Goal: Task Accomplishment & Management: Manage account settings

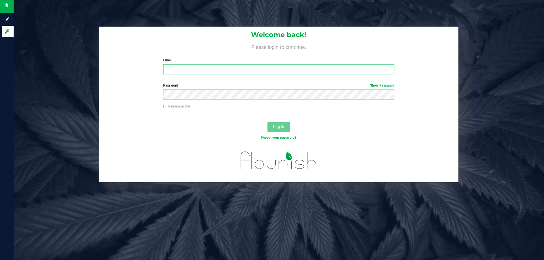
click at [276, 68] on input "Email" at bounding box center [278, 69] width 231 height 10
drag, startPoint x: 277, startPoint y: 72, endPoint x: 115, endPoint y: 74, distance: 161.5
click at [115, 74] on div "Welcome back! Please login to continue. Email [EMAIL_ADDRESS][DOMAIN_NAME] Requ…" at bounding box center [278, 53] width 359 height 52
type input "[EMAIL_ADDRESS][DOMAIN_NAME]"
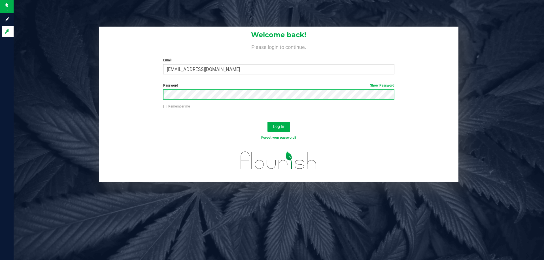
click at [267, 122] on button "Log In" at bounding box center [278, 127] width 23 height 10
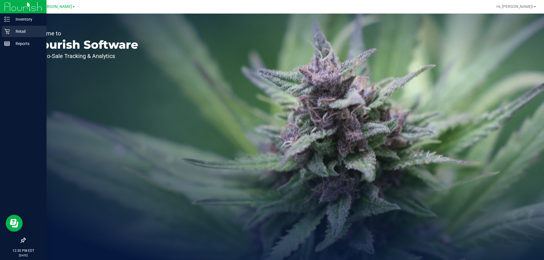
click at [2, 32] on div "Retail" at bounding box center [24, 31] width 45 height 11
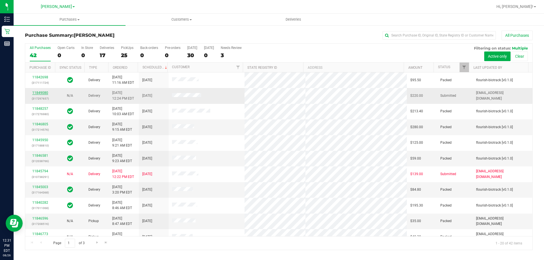
click at [36, 94] on link "11849080" at bounding box center [40, 93] width 16 height 4
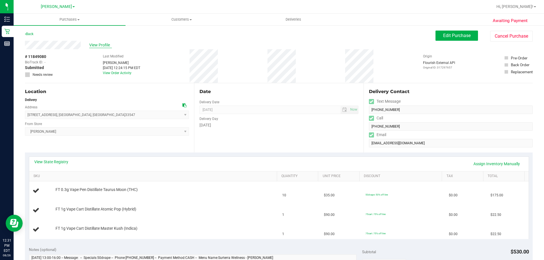
click at [93, 46] on span "View Profile" at bounding box center [100, 45] width 23 height 6
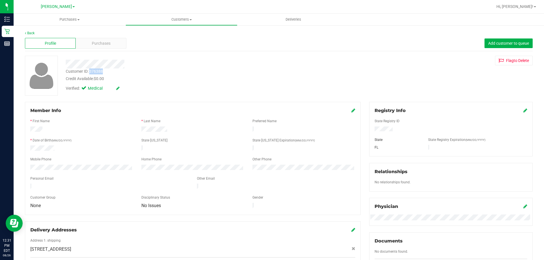
drag, startPoint x: 90, startPoint y: 73, endPoint x: 147, endPoint y: 73, distance: 57.0
click at [147, 73] on div "Customer ID: 376388 Credit Available: $0.00" at bounding box center [190, 75] width 258 height 13
copy div "376388"
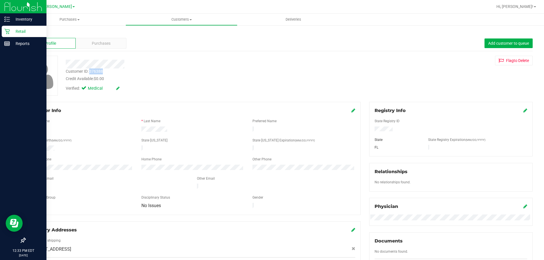
click at [7, 35] on div "Retail" at bounding box center [24, 31] width 45 height 11
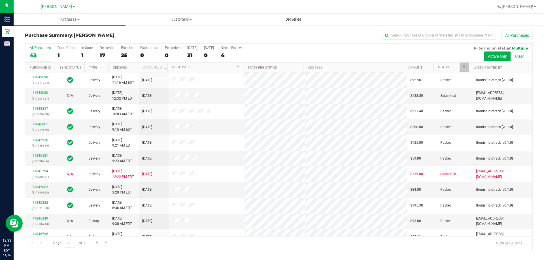
click at [301, 16] on uib-tab-heading "Deliveries" at bounding box center [293, 19] width 111 height 11
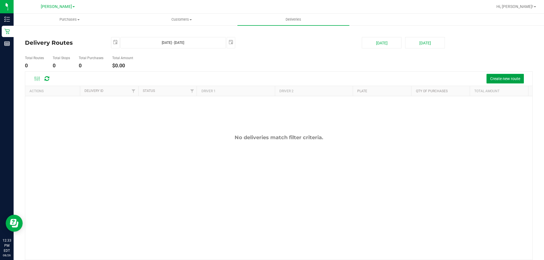
click at [492, 78] on span "Create new route" at bounding box center [505, 79] width 30 height 5
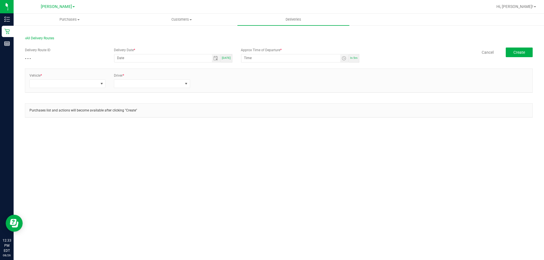
click at [230, 58] on span "Today" at bounding box center [226, 57] width 9 height 3
type input "[DATE]"
click at [333, 58] on input "12:38 PM" at bounding box center [290, 57] width 99 height 7
click at [353, 58] on span "In 5m" at bounding box center [353, 57] width 7 height 3
click at [343, 59] on span "Toggle time list" at bounding box center [344, 58] width 5 height 5
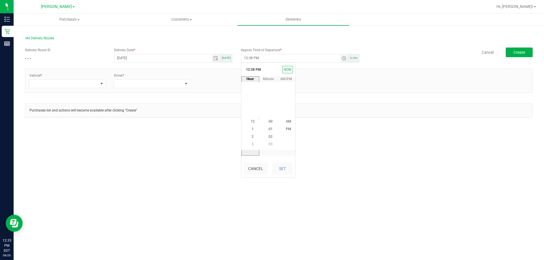
scroll to position [8, 0]
click at [251, 127] on li "1" at bounding box center [253, 130] width 14 height 8
click at [283, 122] on li "PM" at bounding box center [289, 122] width 14 height 8
click at [284, 169] on button "Set" at bounding box center [282, 169] width 21 height 12
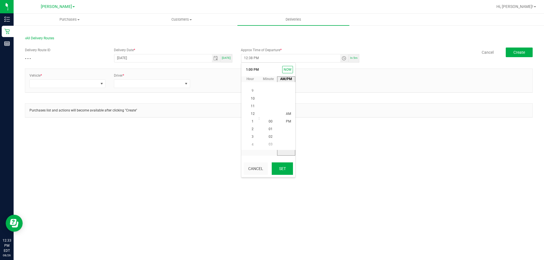
type input "1:00 PM"
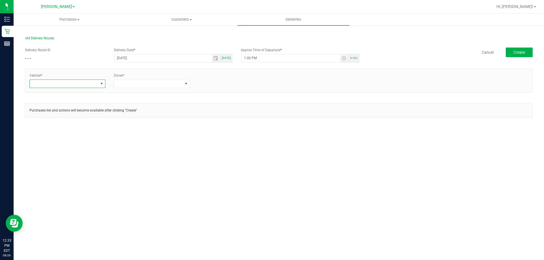
click at [97, 88] on span at bounding box center [67, 84] width 76 height 9
type input "esc"
click at [46, 122] on li "FL-ESCAPE-19" at bounding box center [67, 118] width 75 height 10
click at [148, 84] on span at bounding box center [148, 84] width 68 height 8
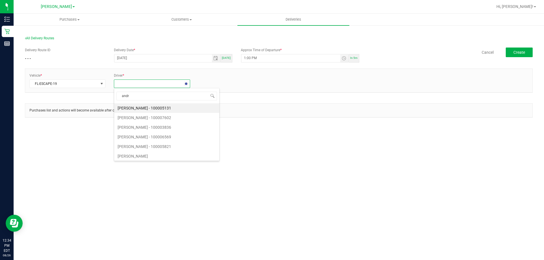
type input "andre"
click at [144, 127] on li "Andrew Coyle - 100007707" at bounding box center [151, 128] width 75 height 10
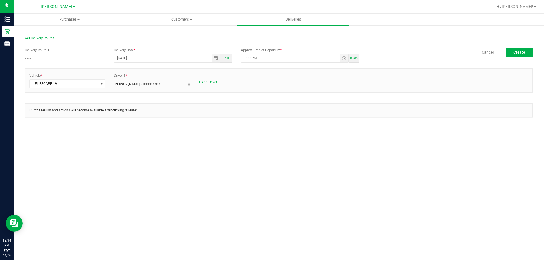
click at [207, 81] on link "+ Add Driver" at bounding box center [208, 82] width 19 height 4
click at [208, 84] on span at bounding box center [233, 84] width 68 height 8
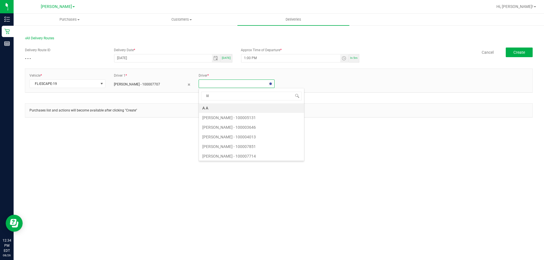
type input "lili"
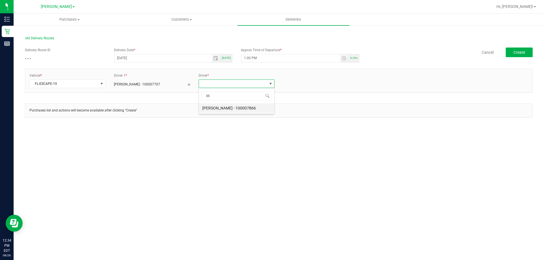
click at [253, 107] on li "Lilith Ashburn-Testasecca - 100007866" at bounding box center [236, 108] width 75 height 10
click at [522, 52] on span "Create" at bounding box center [519, 52] width 12 height 5
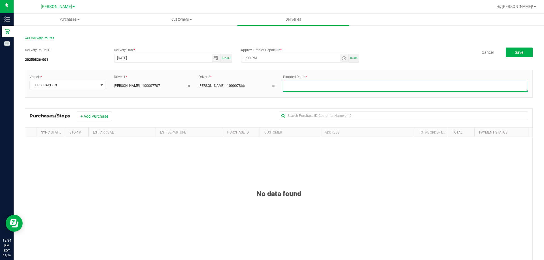
click at [352, 89] on textarea at bounding box center [405, 86] width 245 height 11
type textarea "1-4"
click at [90, 117] on button "+ Add Purchase" at bounding box center [94, 117] width 35 height 10
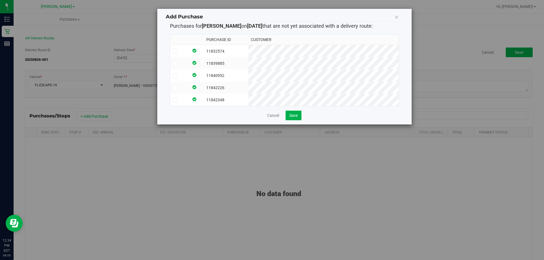
click at [228, 97] on td "11842348" at bounding box center [226, 100] width 44 height 12
click at [232, 81] on td "11840952" at bounding box center [226, 75] width 44 height 12
click at [235, 82] on td "11842226" at bounding box center [226, 88] width 44 height 12
click at [235, 61] on td "11839885" at bounding box center [226, 63] width 44 height 12
click at [238, 48] on td "11832574" at bounding box center [226, 51] width 44 height 12
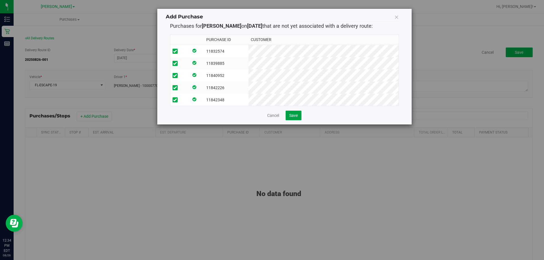
click at [293, 116] on button "Save" at bounding box center [294, 116] width 16 height 10
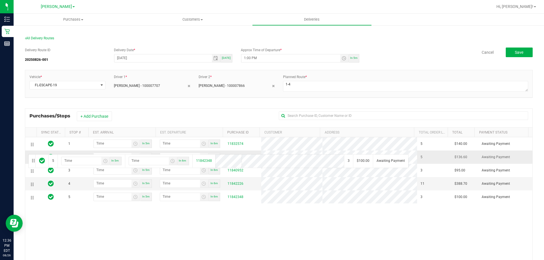
drag, startPoint x: 33, startPoint y: 200, endPoint x: 29, endPoint y: 153, distance: 47.4
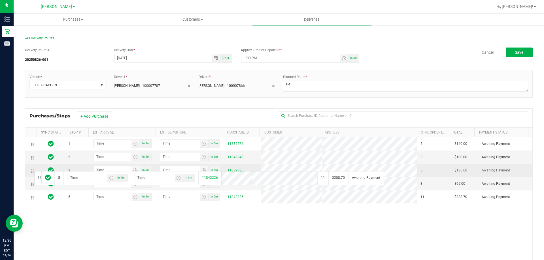
drag, startPoint x: 34, startPoint y: 200, endPoint x: 32, endPoint y: 170, distance: 30.1
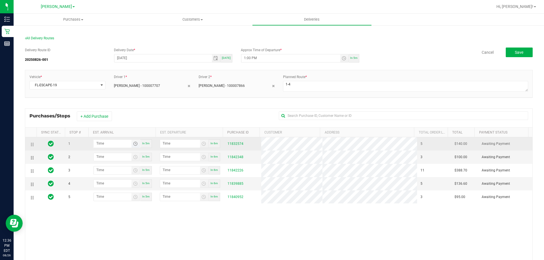
click at [135, 145] on span "Toggle time list" at bounding box center [135, 144] width 5 height 5
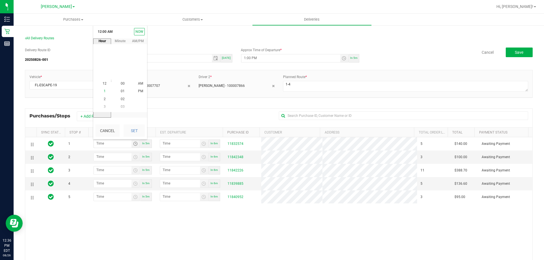
click at [104, 91] on li "1" at bounding box center [105, 92] width 14 height 8
click at [143, 95] on li "PM" at bounding box center [141, 92] width 14 height 8
click at [122, 99] on span "02" at bounding box center [123, 99] width 4 height 4
click at [121, 107] on span "05" at bounding box center [123, 107] width 4 height 4
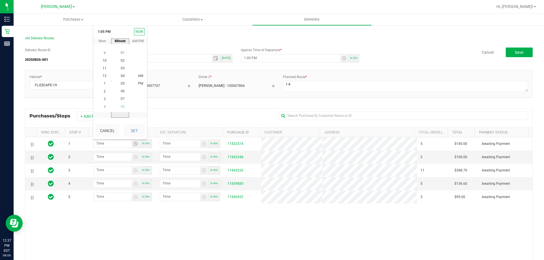
click at [121, 107] on span "08" at bounding box center [123, 107] width 4 height 4
click at [121, 108] on span "11" at bounding box center [123, 107] width 4 height 4
click at [121, 108] on span "14" at bounding box center [123, 107] width 4 height 4
click at [121, 108] on span "17" at bounding box center [123, 107] width 4 height 4
click at [121, 108] on span "20" at bounding box center [123, 107] width 4 height 4
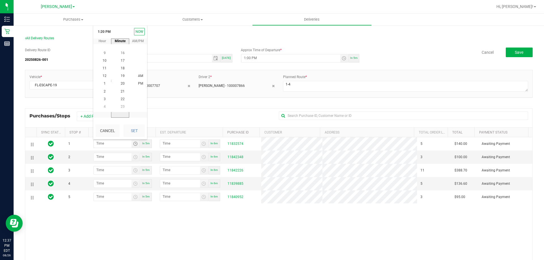
click at [121, 108] on span "23" at bounding box center [123, 107] width 4 height 4
click at [121, 77] on span "30" at bounding box center [123, 76] width 4 height 4
click at [138, 83] on span "PM" at bounding box center [140, 84] width 5 height 4
click at [137, 130] on button "Set" at bounding box center [134, 131] width 21 height 12
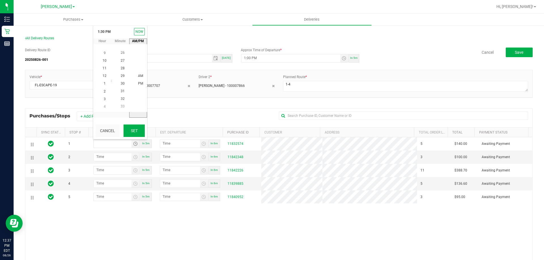
type input "1:30 PM"
type input "1:31 PM"
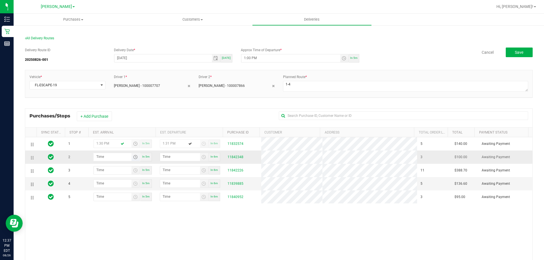
click at [134, 160] on span "Toggle time list" at bounding box center [135, 157] width 5 height 5
click at [105, 114] on li "2" at bounding box center [105, 114] width 14 height 8
click at [123, 101] on li "00" at bounding box center [123, 99] width 14 height 8
click at [138, 106] on span "PM" at bounding box center [140, 106] width 5 height 4
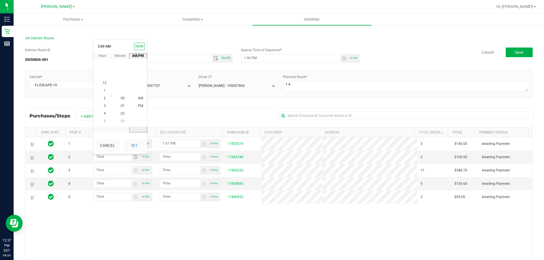
scroll to position [8, 0]
click at [137, 145] on button "Set" at bounding box center [134, 145] width 21 height 12
type input "2:00 PM"
type input "2:01 PM"
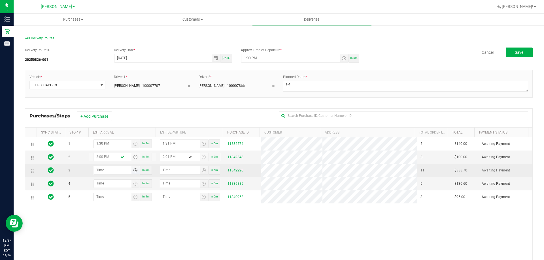
click at [133, 173] on span "Toggle time list" at bounding box center [135, 170] width 5 height 5
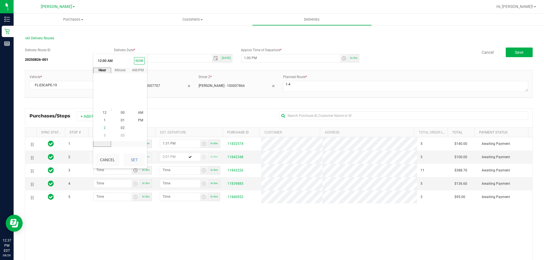
click at [105, 129] on li "2" at bounding box center [105, 128] width 14 height 8
click at [121, 112] on span "30" at bounding box center [123, 113] width 4 height 4
click at [135, 118] on li "PM" at bounding box center [141, 121] width 14 height 8
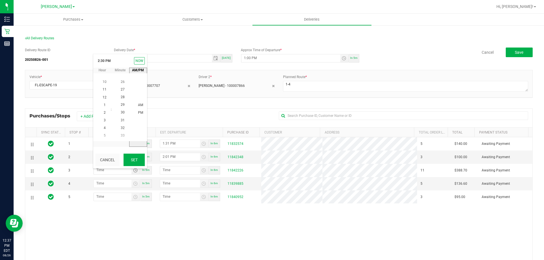
click at [138, 158] on button "Set" at bounding box center [134, 160] width 21 height 12
type input "2:30 PM"
type input "2:31 PM"
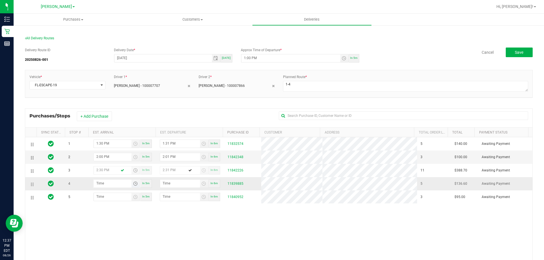
click at [135, 186] on span "Toggle time list" at bounding box center [135, 184] width 5 height 5
click at [105, 148] on li "3" at bounding box center [105, 150] width 14 height 8
click at [121, 125] on span "00" at bounding box center [123, 126] width 4 height 4
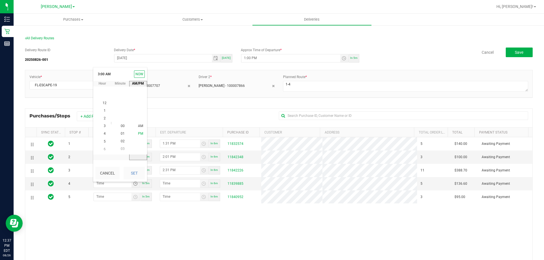
click at [137, 136] on li "PM" at bounding box center [141, 134] width 14 height 8
click at [136, 176] on button "Set" at bounding box center [134, 173] width 21 height 12
type input "3:00 PM"
type input "3:01 PM"
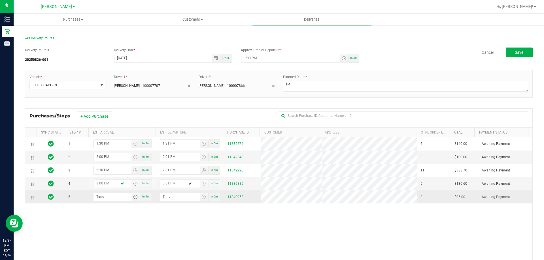
click at [135, 199] on span "Toggle time list" at bounding box center [135, 197] width 5 height 5
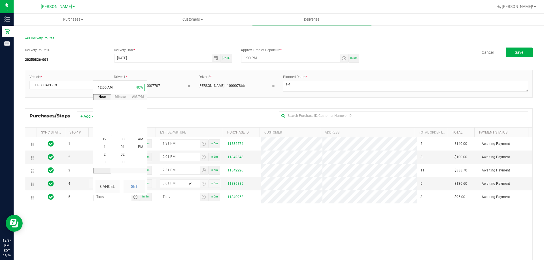
scroll to position [0, 0]
click at [107, 161] on li "3" at bounding box center [105, 163] width 14 height 8
click at [121, 141] on span "30" at bounding box center [123, 139] width 4 height 4
click at [121, 138] on span "30" at bounding box center [123, 139] width 4 height 4
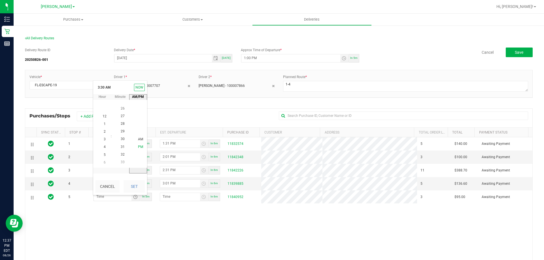
click at [134, 146] on li "PM" at bounding box center [141, 147] width 14 height 8
click at [136, 190] on button "Set" at bounding box center [134, 186] width 21 height 12
type input "3:30 PM"
type input "3:31 PM"
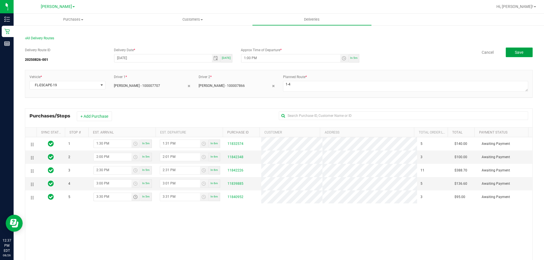
click at [522, 48] on button "Save" at bounding box center [519, 53] width 27 height 10
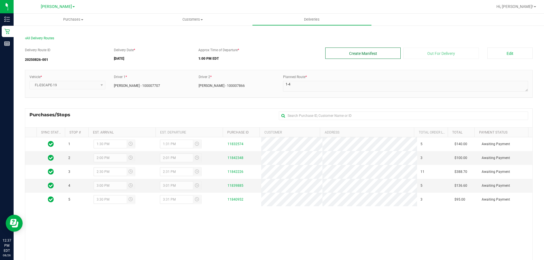
click at [346, 54] on button "Create Manifest" at bounding box center [362, 53] width 75 height 11
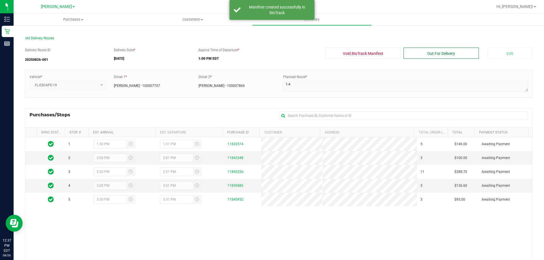
click at [439, 52] on button "Out For Delivery" at bounding box center [440, 53] width 75 height 11
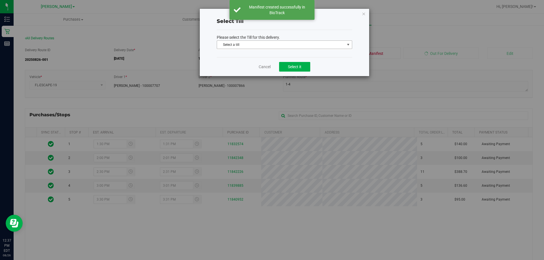
click at [326, 44] on span "Select a till" at bounding box center [281, 45] width 128 height 8
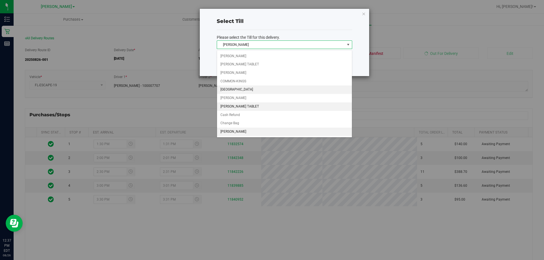
scroll to position [50, 0]
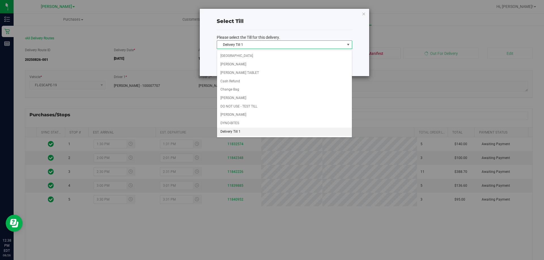
click at [256, 133] on li "Delivery Till 1" at bounding box center [284, 132] width 135 height 9
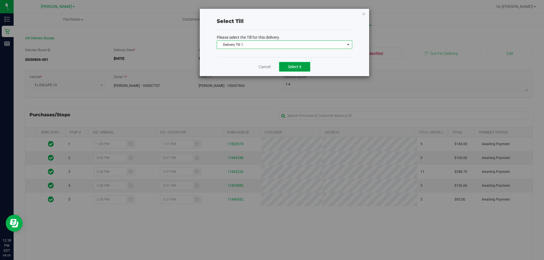
click at [301, 70] on button "Select it" at bounding box center [294, 67] width 31 height 10
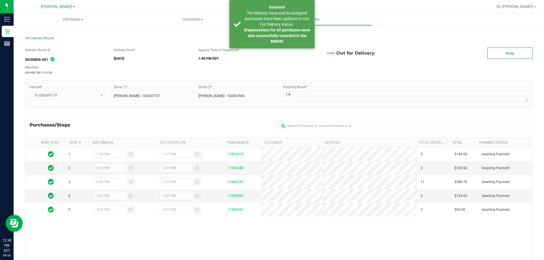
click at [489, 57] on link "Print" at bounding box center [509, 53] width 45 height 11
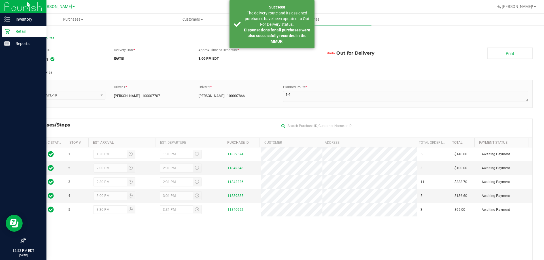
click at [4, 35] on div "Retail" at bounding box center [24, 31] width 45 height 11
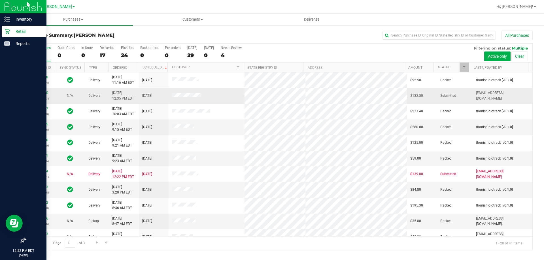
click at [61, 98] on div "N/A" at bounding box center [69, 95] width 23 height 5
click at [44, 94] on link "11849080" at bounding box center [40, 93] width 16 height 4
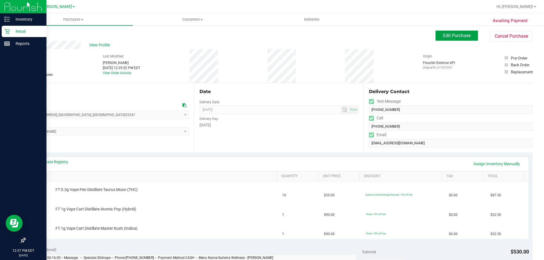
click at [459, 35] on span "Edit Purchase" at bounding box center [456, 35] width 27 height 5
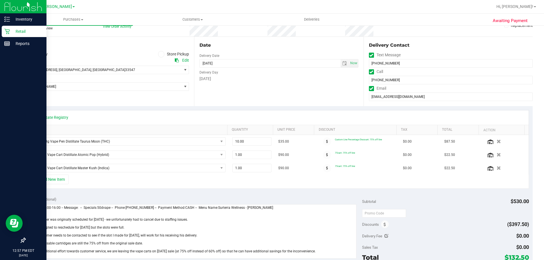
scroll to position [57, 0]
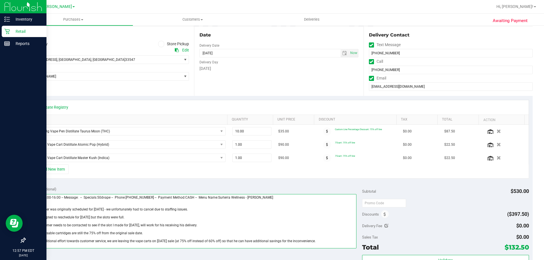
drag, startPoint x: 323, startPoint y: 244, endPoint x: 169, endPoint y: 206, distance: 158.3
click at [169, 206] on textarea at bounding box center [193, 221] width 328 height 54
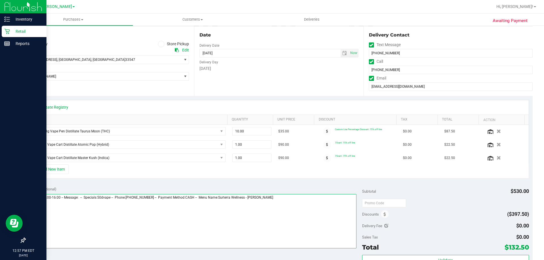
scroll to position [0, 0]
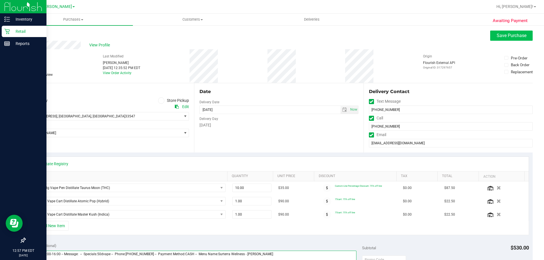
type textarea "Friday 08/29/2025 13:00-16:00 -- Message: -- Specials:50dvape -- Phone:34735104…"
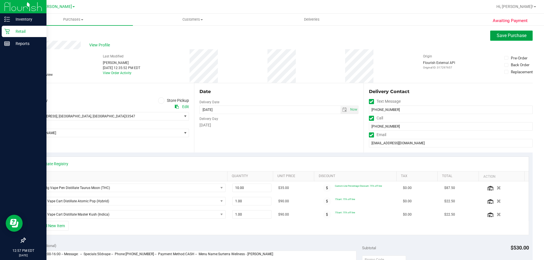
click at [502, 35] on span "Save Purchase" at bounding box center [512, 35] width 30 height 5
